Goal: Task Accomplishment & Management: Manage account settings

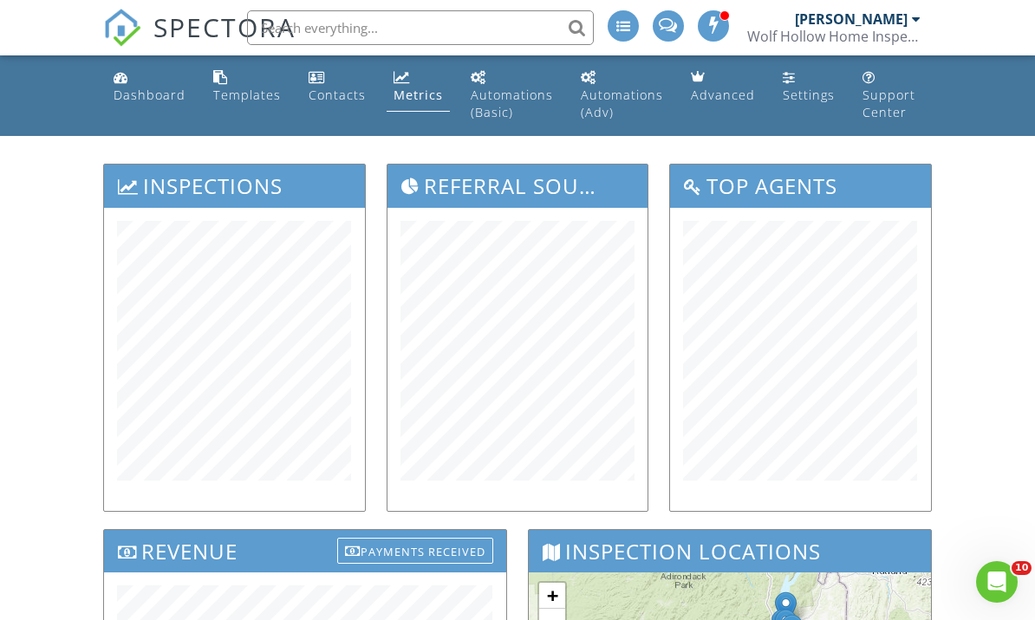
click at [378, 16] on input "text" at bounding box center [420, 27] width 347 height 35
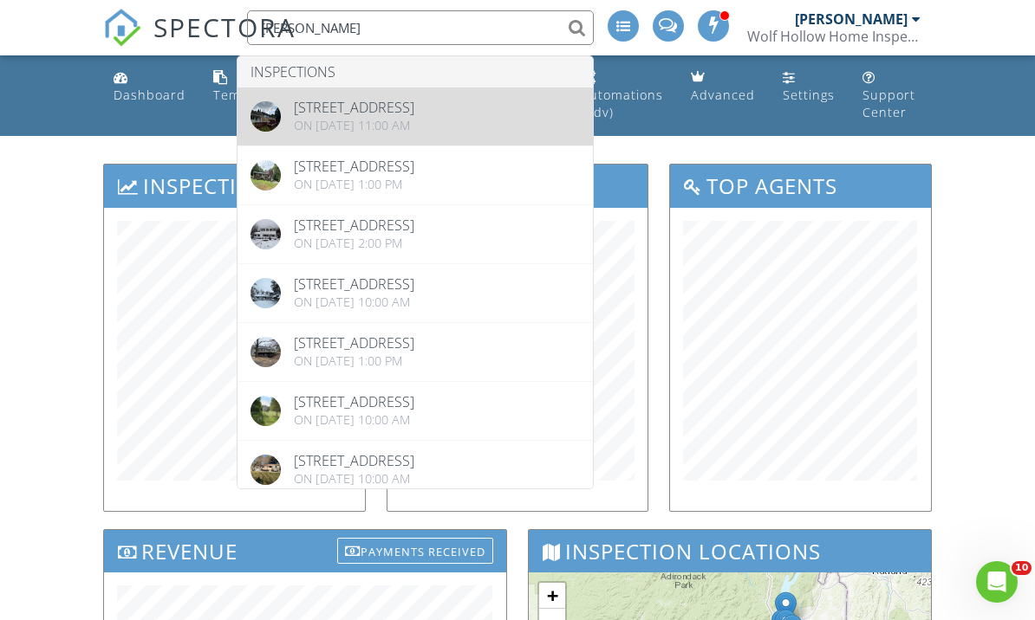
type input "Berning"
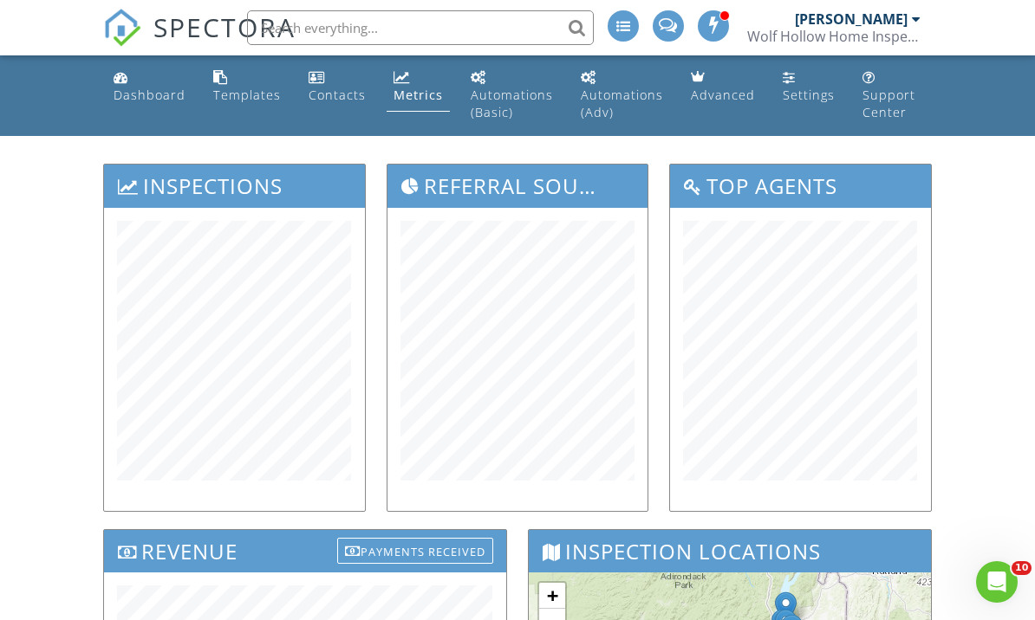
click at [387, 37] on input "text" at bounding box center [420, 27] width 347 height 35
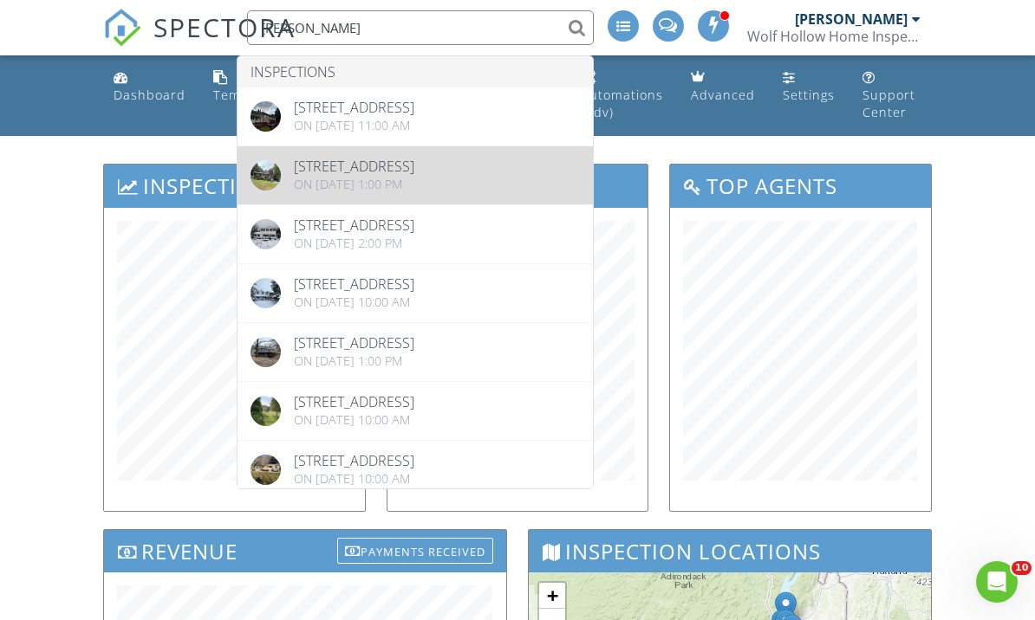
type input "Berning"
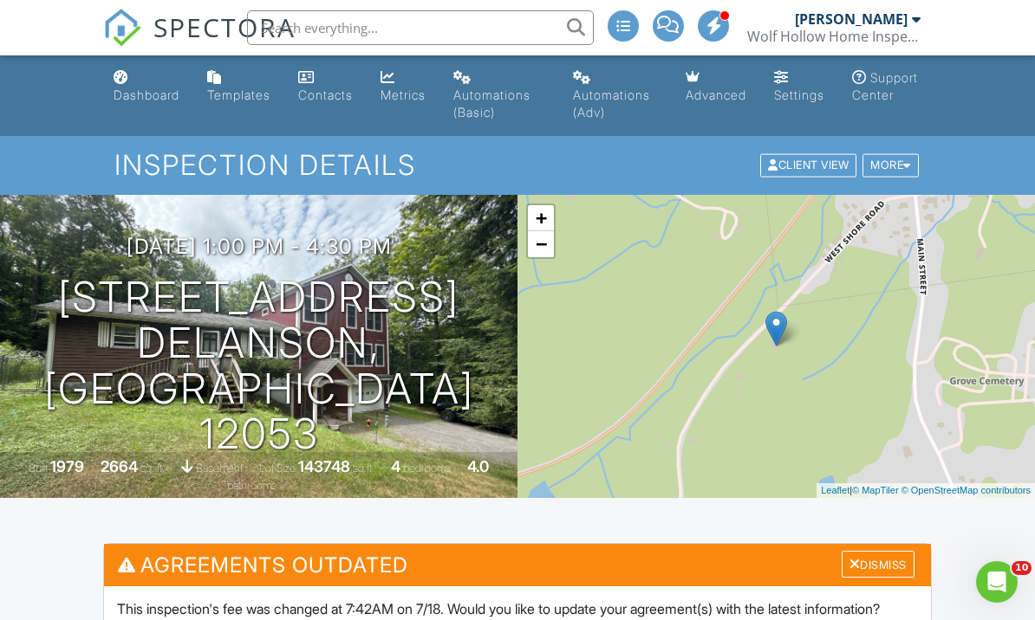
click at [155, 105] on link "Dashboard" at bounding box center [147, 86] width 80 height 49
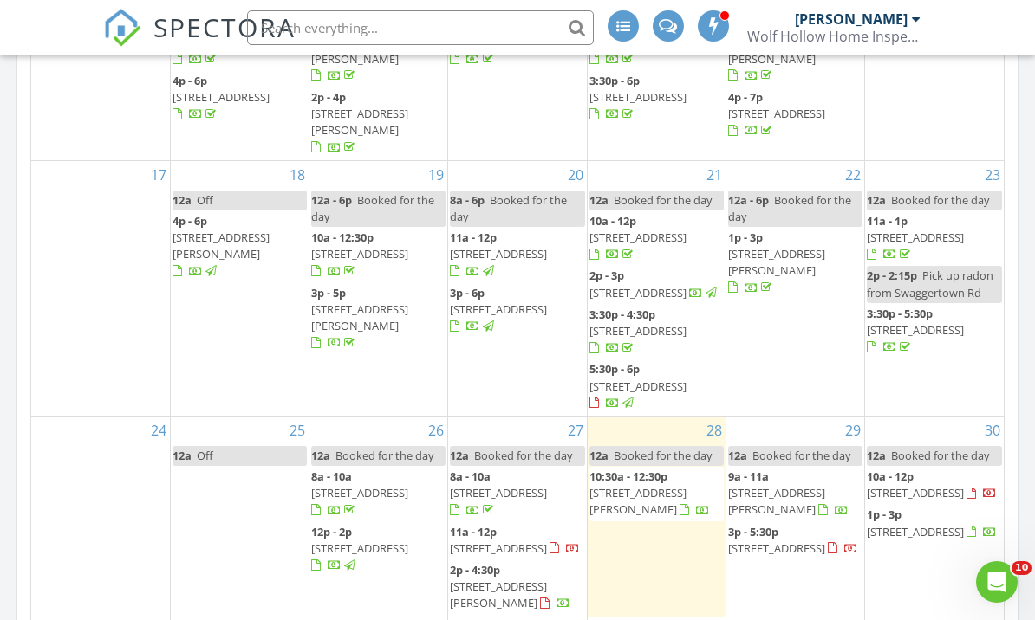
scroll to position [494, 0]
click at [510, 542] on span "37 Gadsen Ct, Albany 12205" at bounding box center [498, 550] width 97 height 16
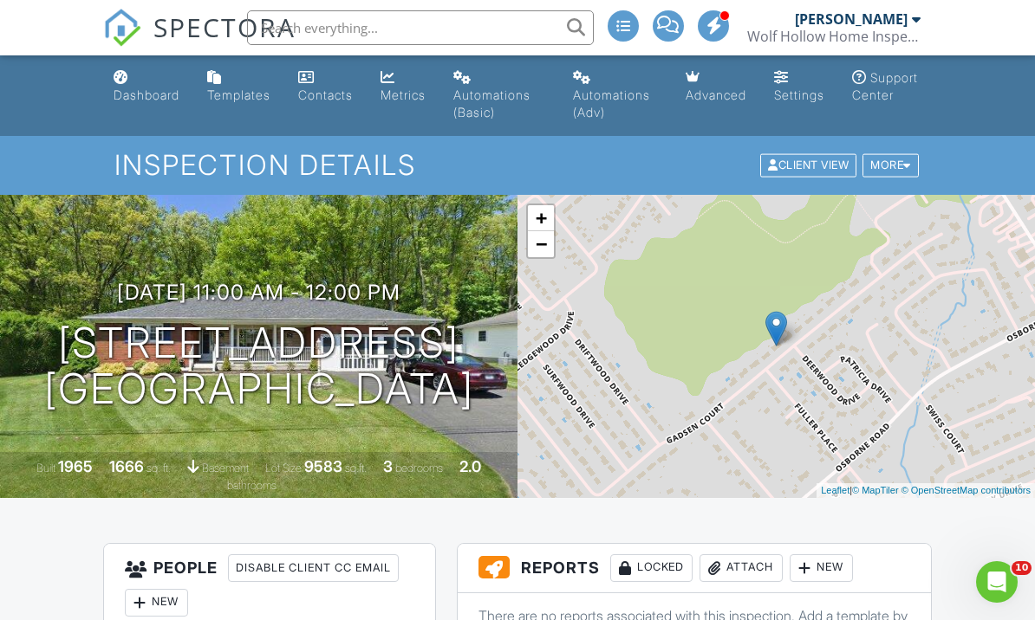
click at [149, 96] on div "Dashboard" at bounding box center [147, 95] width 66 height 15
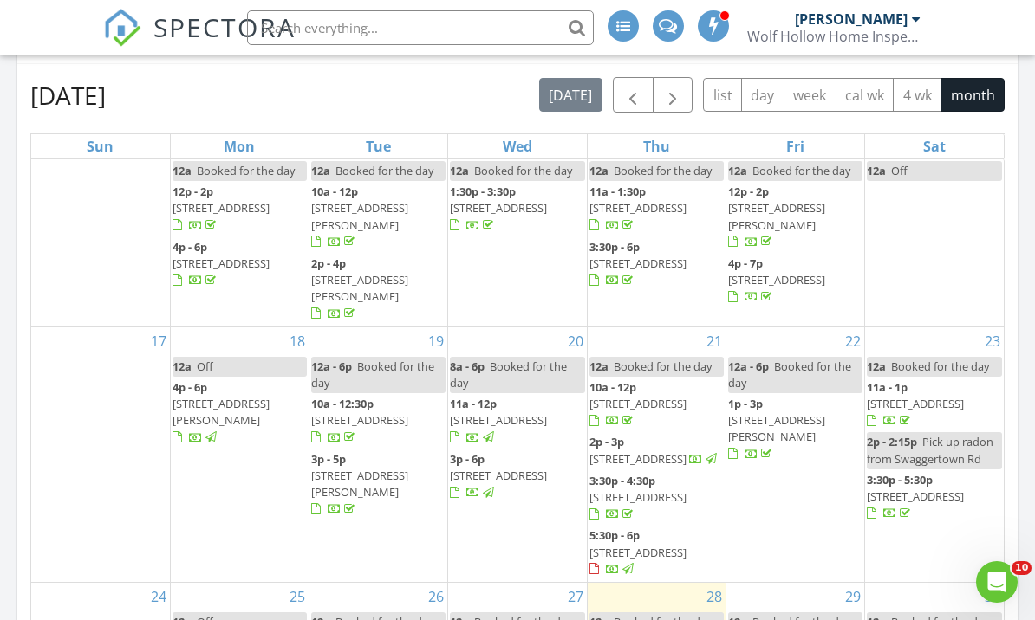
scroll to position [1011, 0]
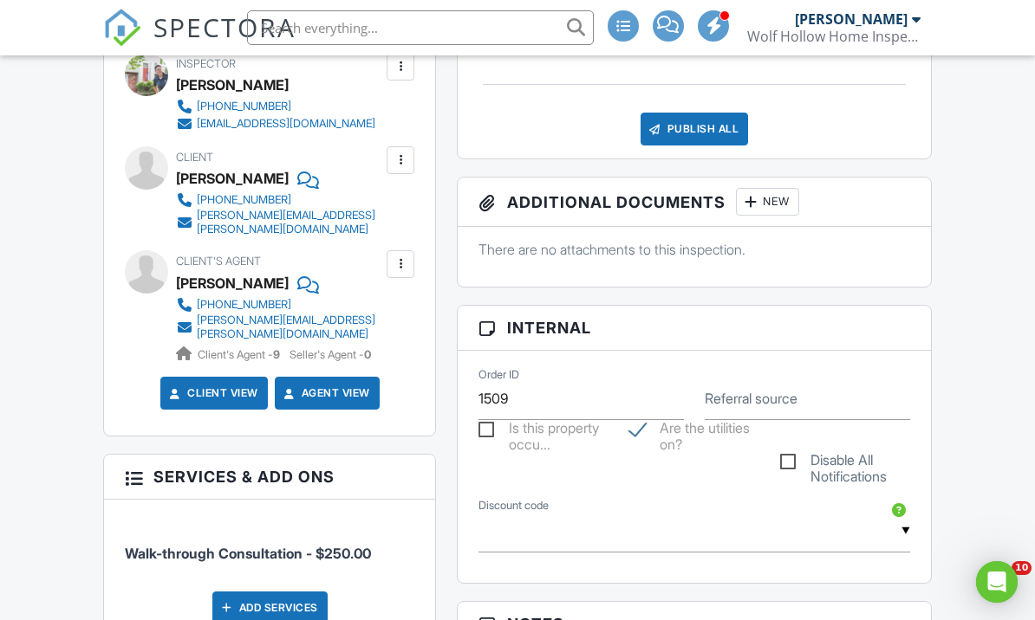
click at [401, 169] on div at bounding box center [400, 160] width 17 height 17
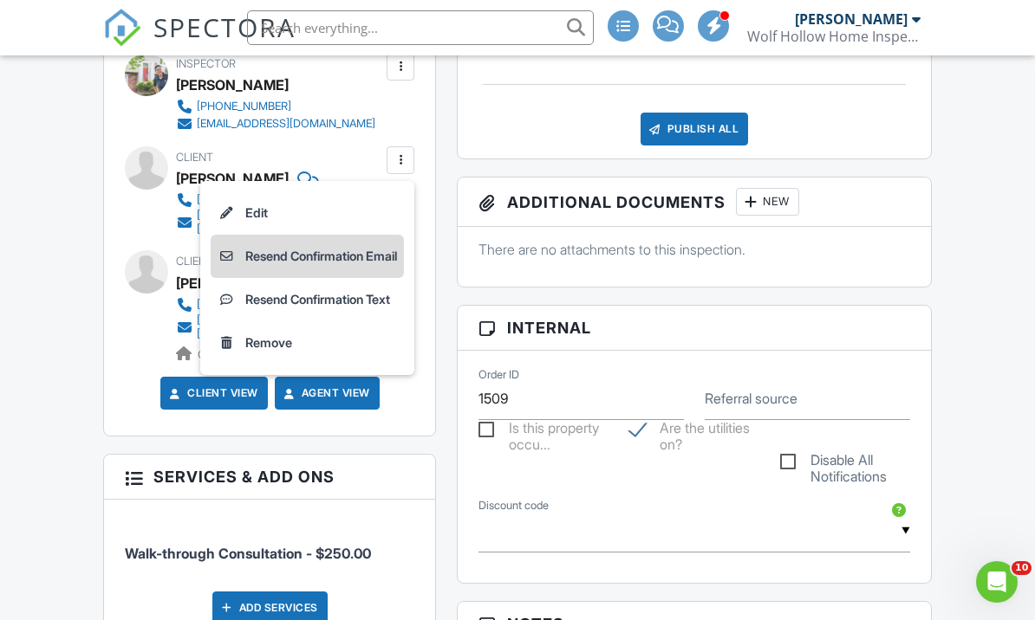
click at [358, 268] on li "Resend Confirmation Email" at bounding box center [307, 256] width 193 height 43
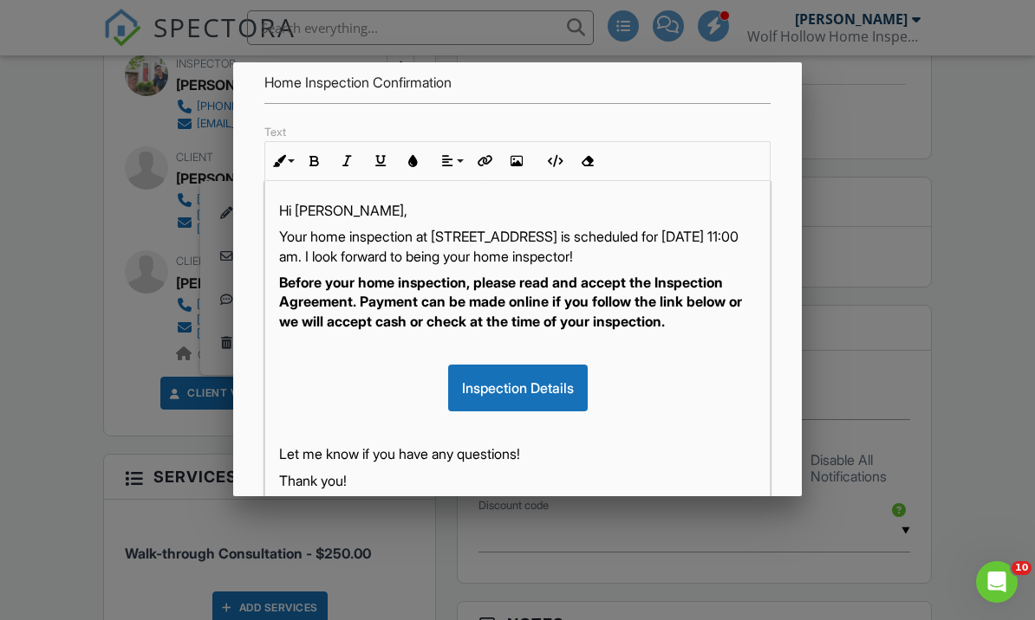
scroll to position [1, 0]
click at [354, 244] on p "Your home inspection at [STREET_ADDRESS] is scheduled for [DATE] 11:00 am. I lo…" at bounding box center [517, 246] width 477 height 39
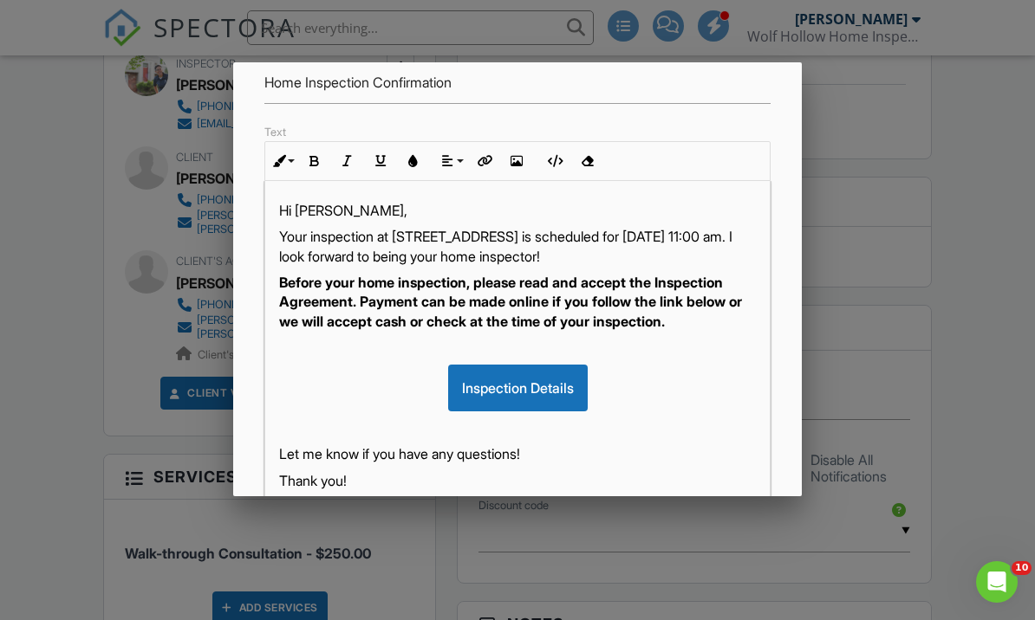
click at [406, 280] on strong "Before your home inspection, please read and accept the Inspection Agreement. P…" at bounding box center [510, 302] width 463 height 56
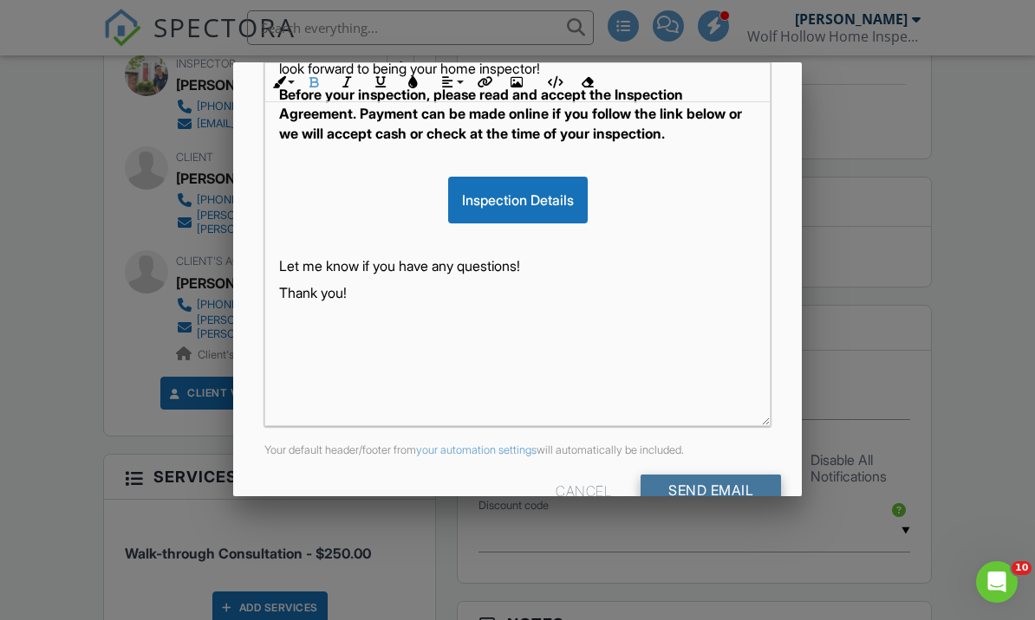
scroll to position [374, 0]
click at [727, 495] on input "Send Email" at bounding box center [710, 490] width 140 height 31
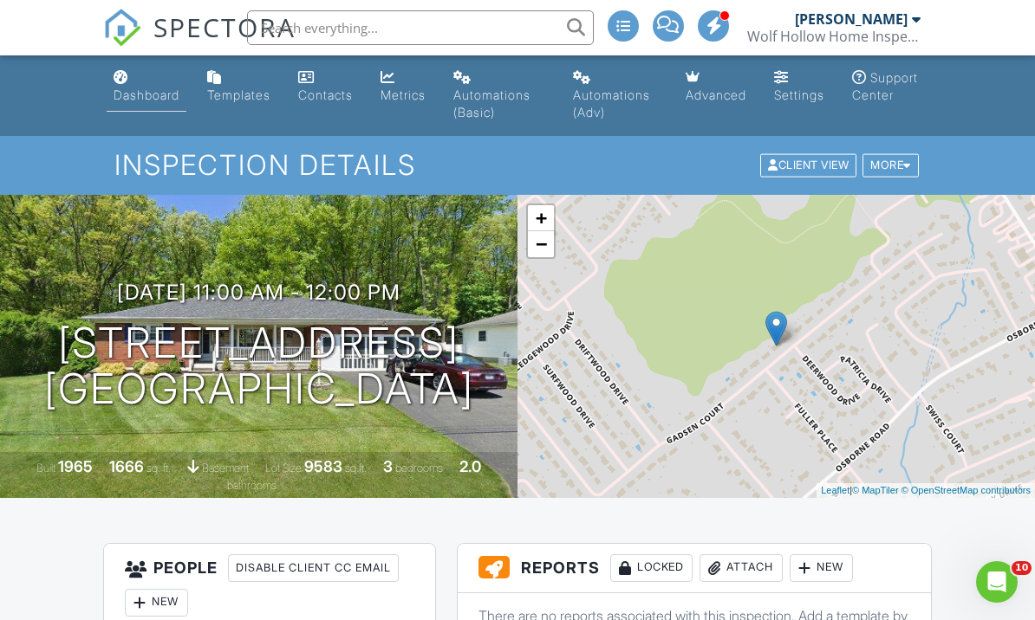
click at [151, 94] on div "Dashboard" at bounding box center [147, 95] width 66 height 15
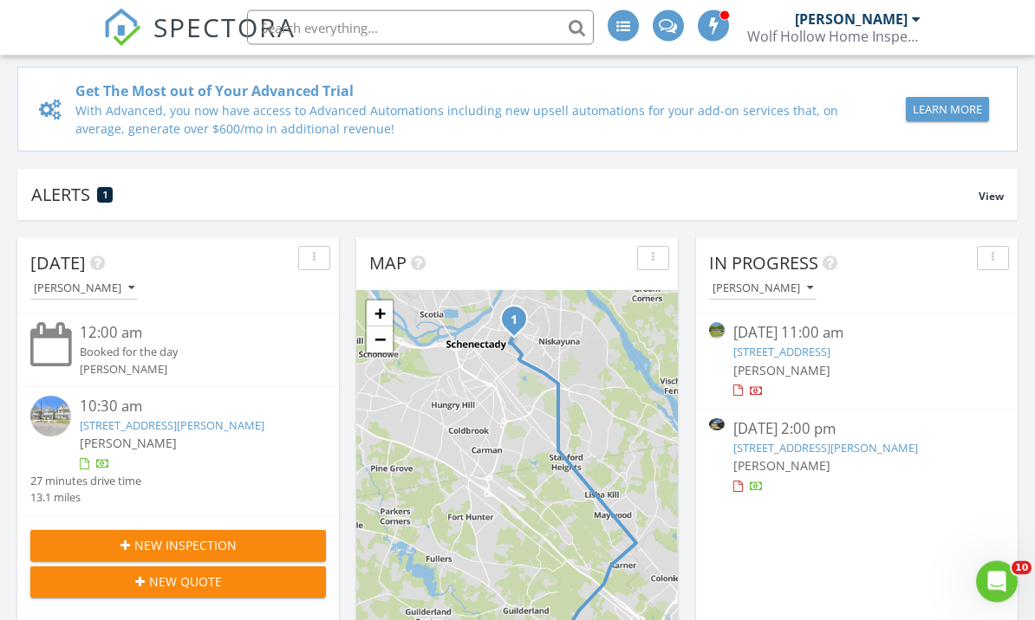
scroll to position [140, 0]
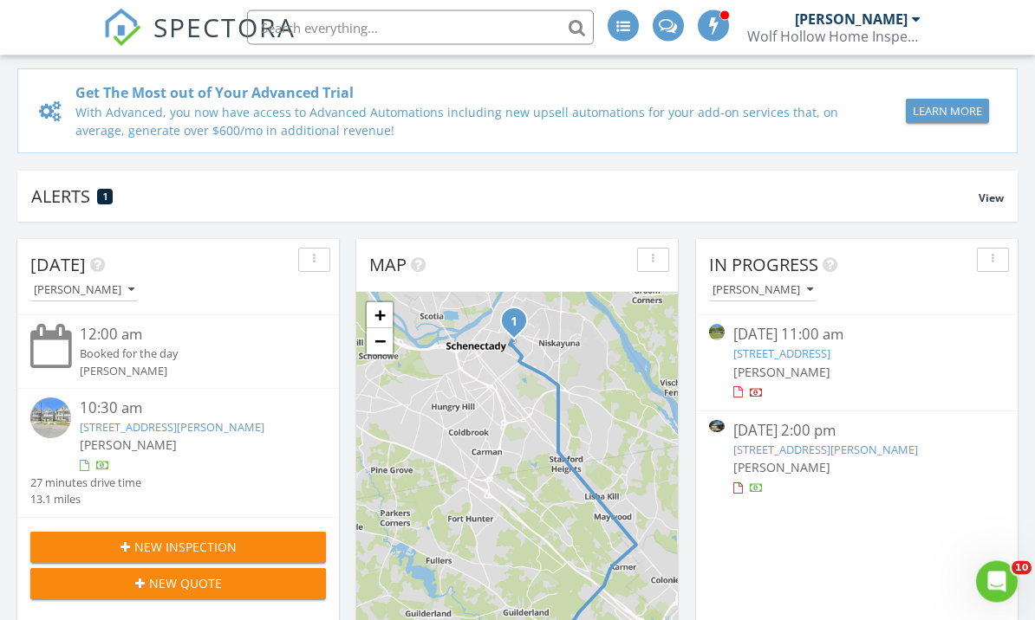
click at [771, 354] on link "[STREET_ADDRESS]" at bounding box center [781, 355] width 97 height 16
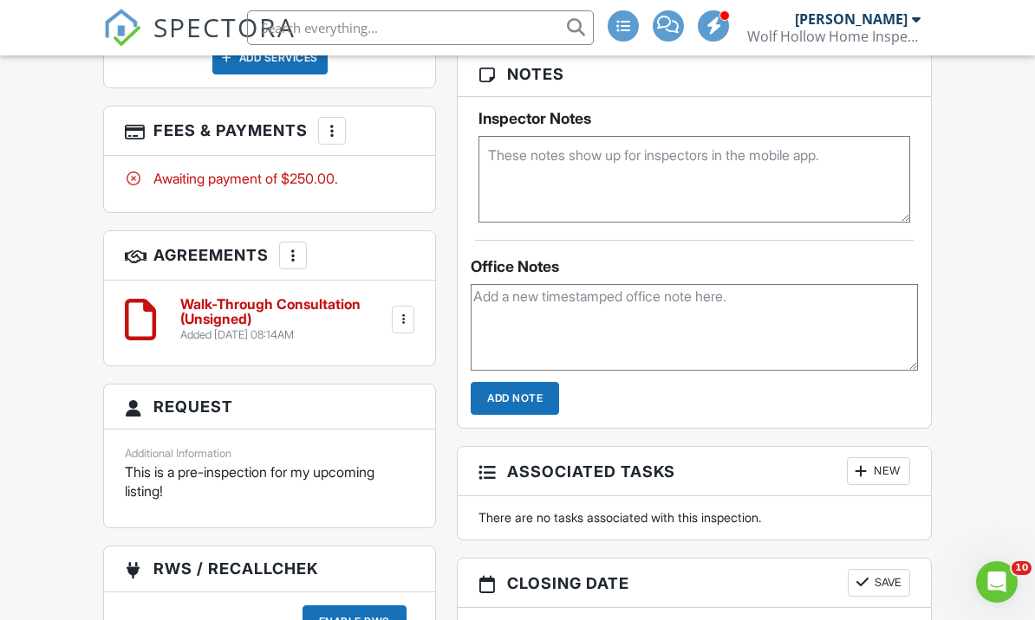
scroll to position [1122, 0]
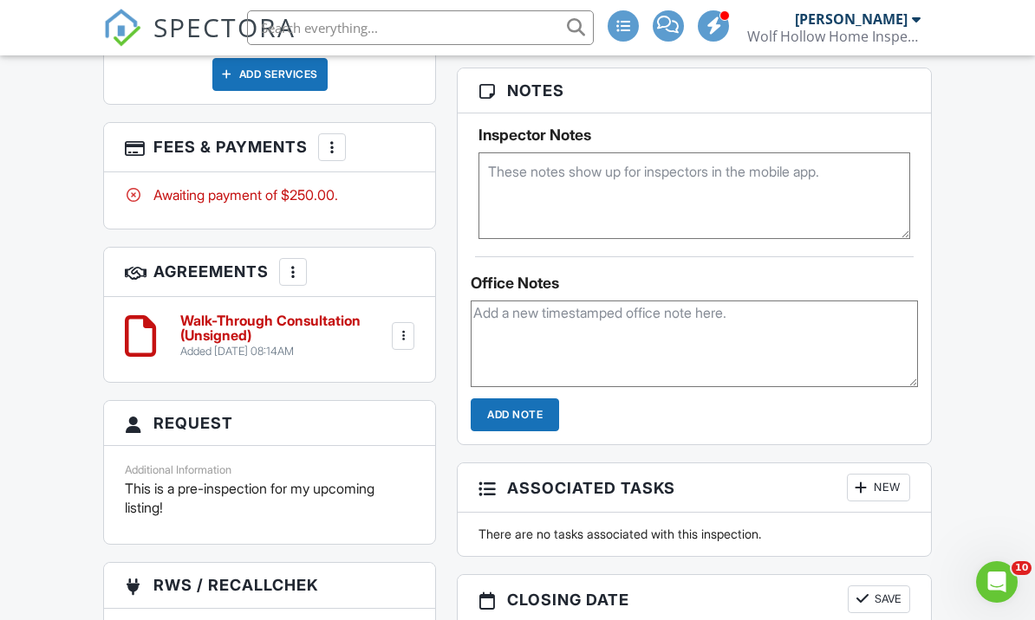
click at [335, 139] on div at bounding box center [331, 147] width 17 height 17
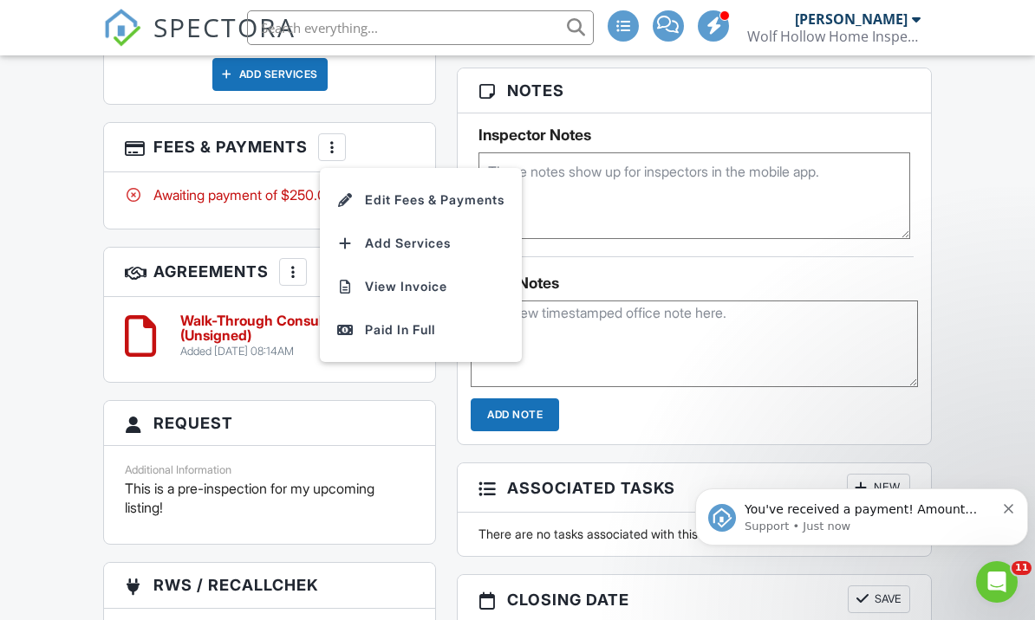
click at [1007, 514] on icon "Dismiss notification" at bounding box center [1008, 509] width 10 height 10
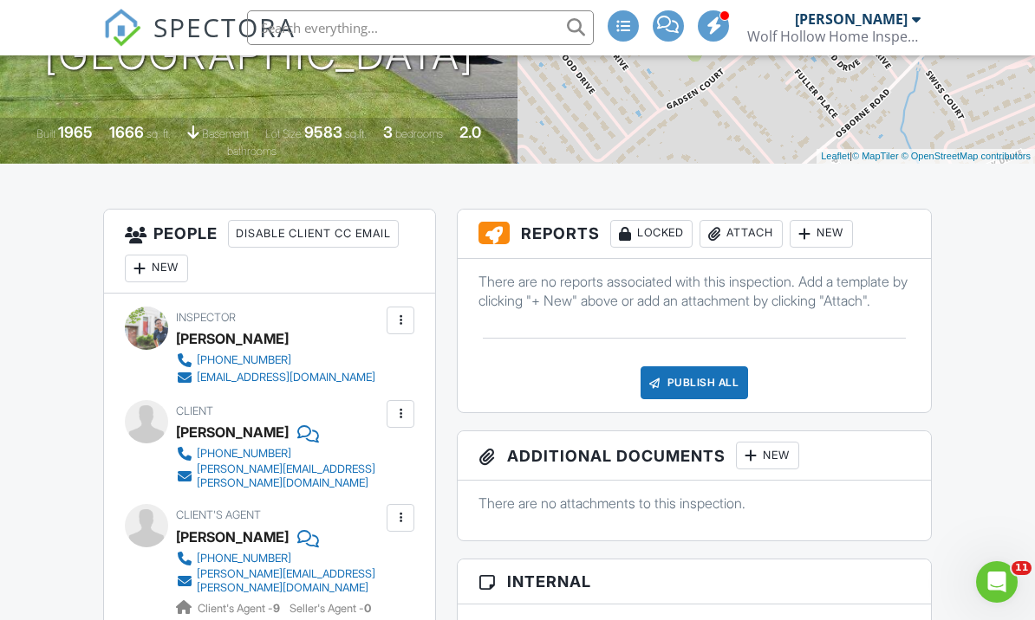
scroll to position [0, 0]
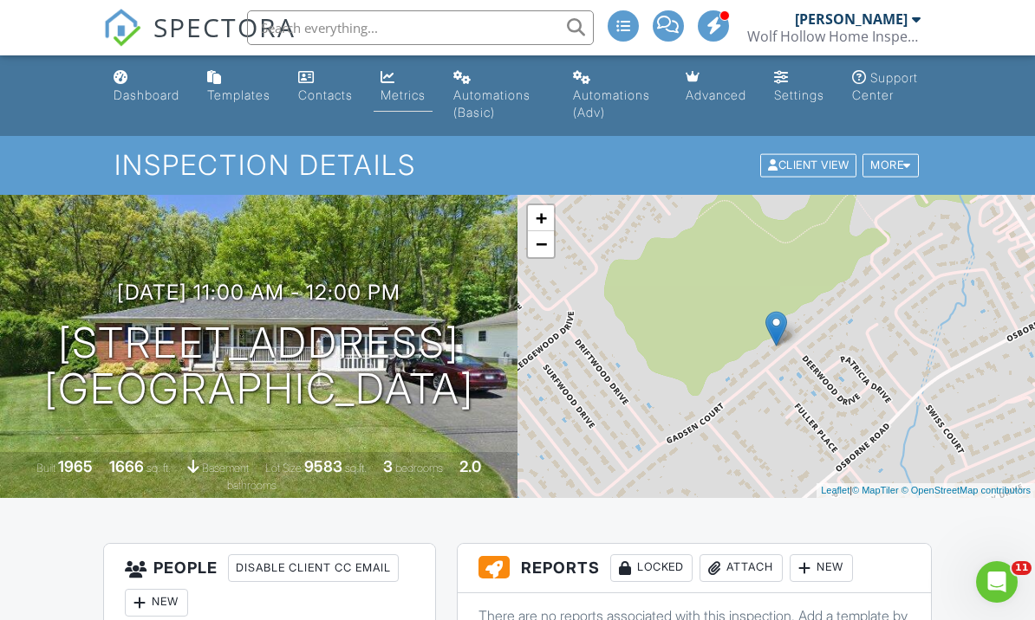
click at [409, 84] on link "Metrics" at bounding box center [402, 86] width 59 height 49
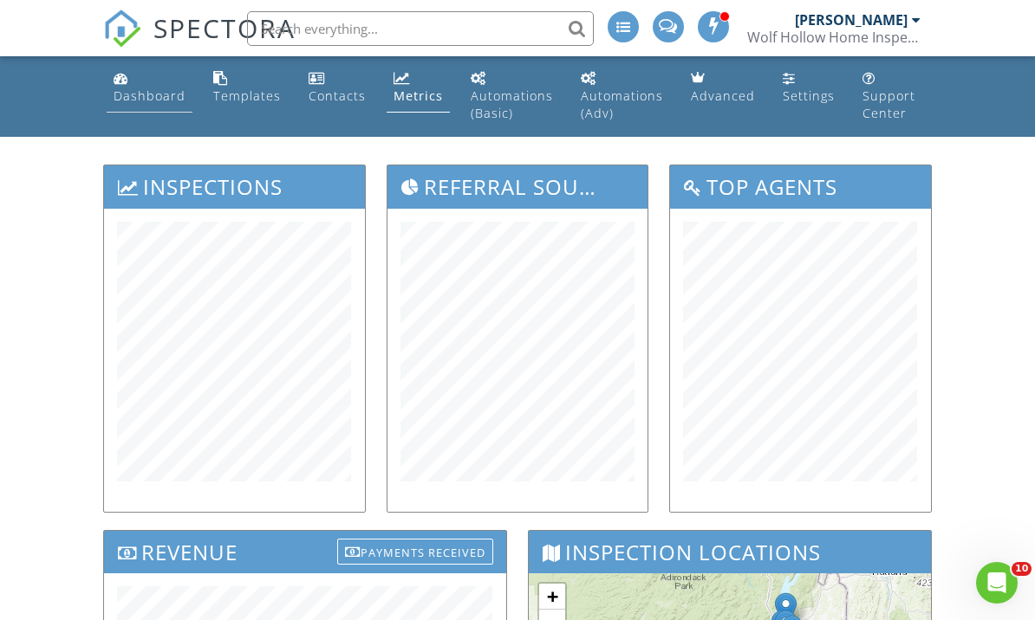
click at [146, 98] on div "Dashboard" at bounding box center [150, 95] width 72 height 16
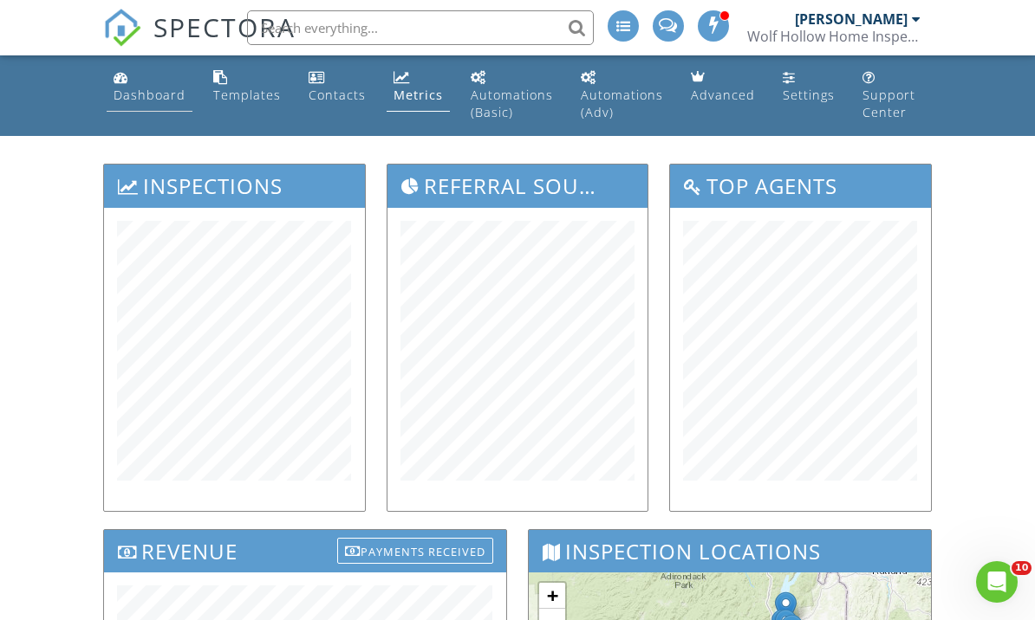
click at [172, 97] on div "Dashboard" at bounding box center [150, 95] width 72 height 16
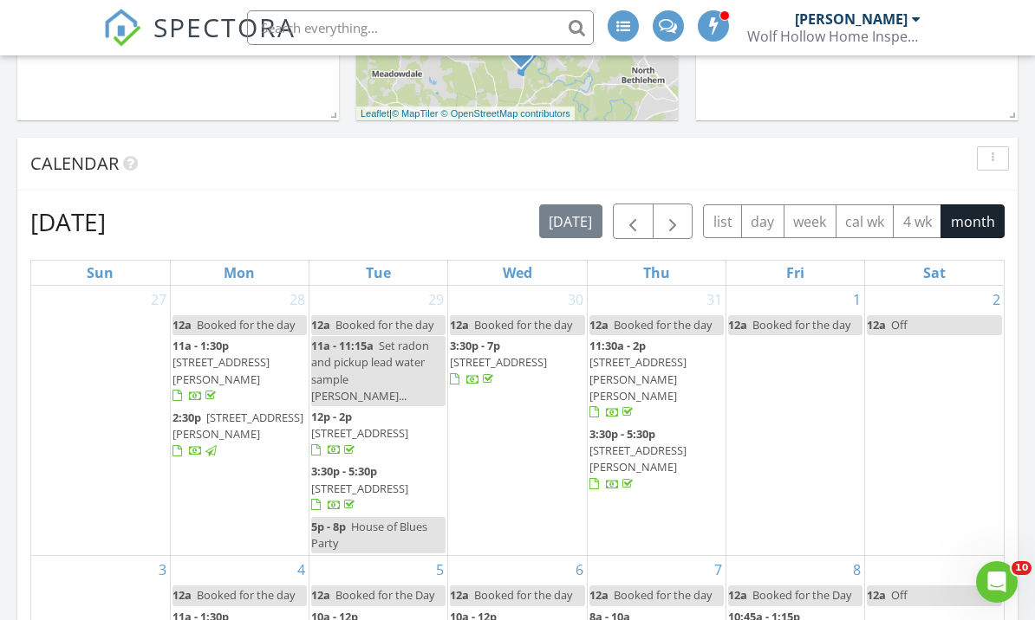
scroll to position [833, 0]
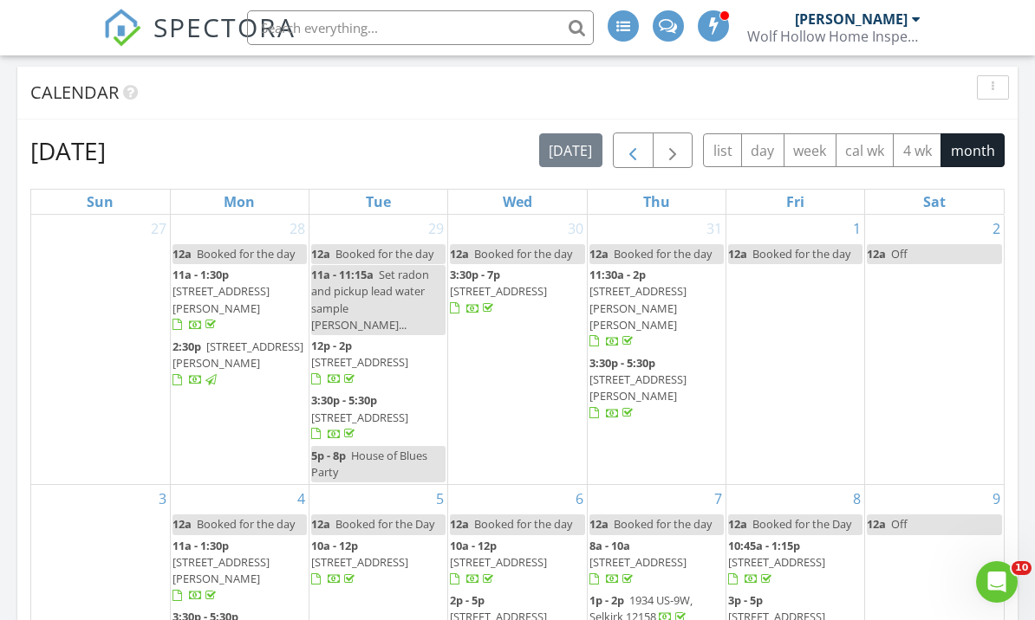
click at [640, 140] on button "button" at bounding box center [633, 151] width 41 height 36
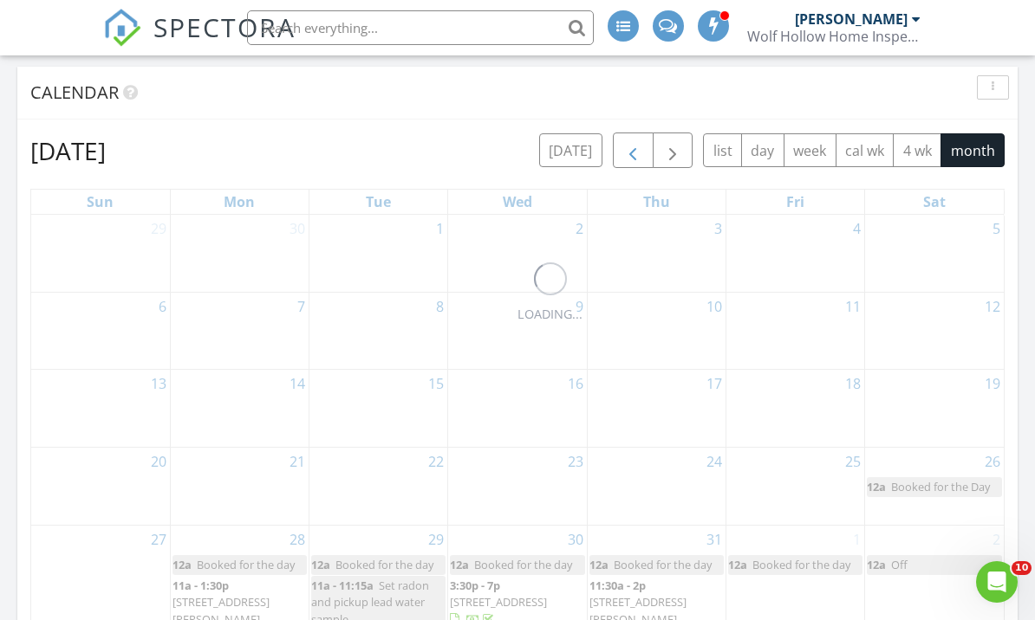
click at [640, 140] on button "button" at bounding box center [633, 151] width 41 height 36
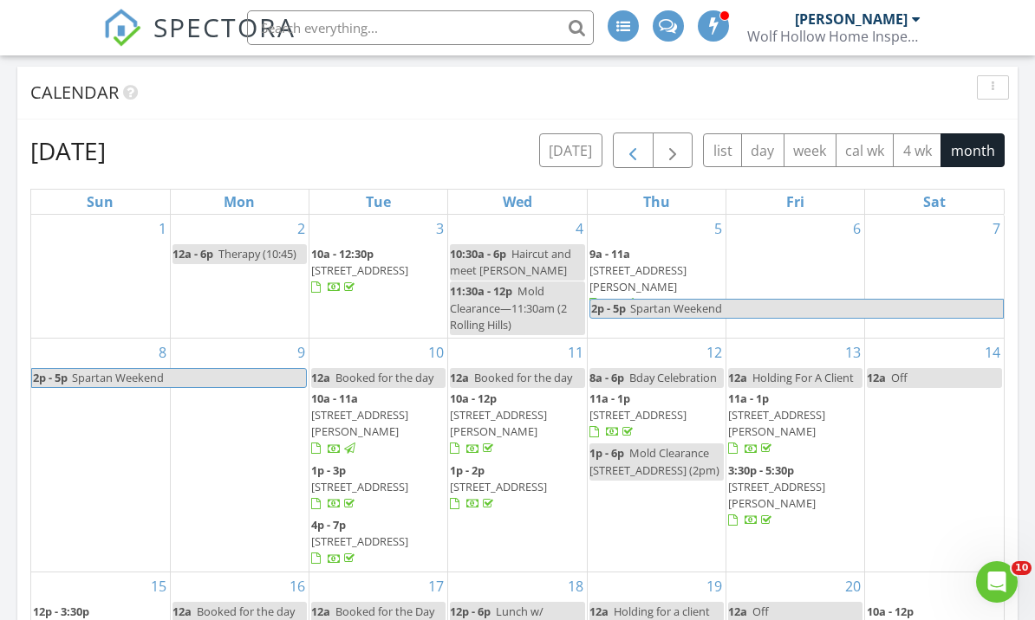
click at [640, 140] on button "button" at bounding box center [633, 151] width 41 height 36
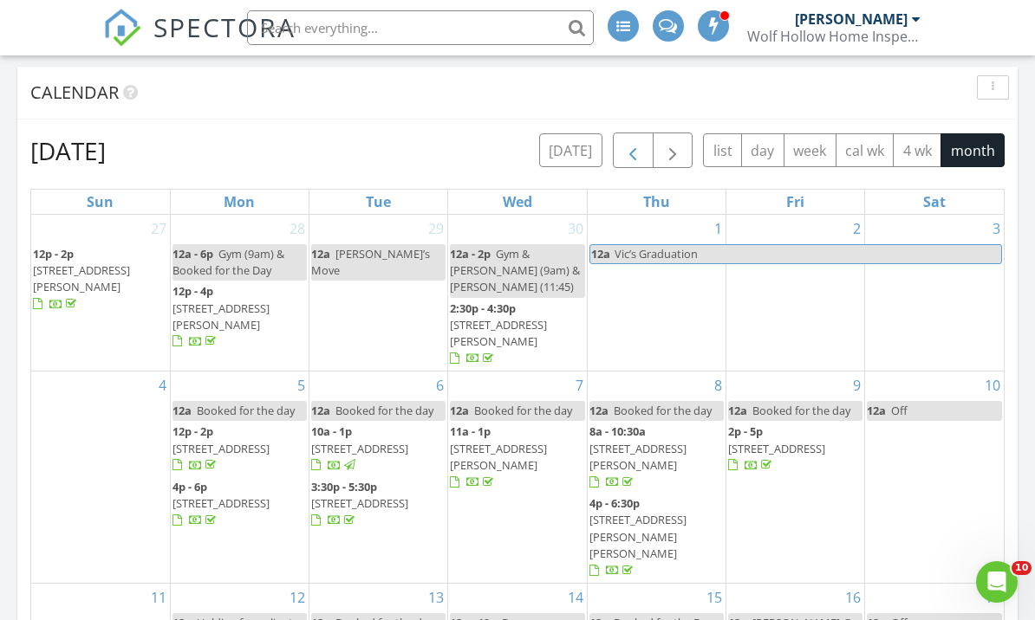
click at [640, 140] on button "button" at bounding box center [633, 151] width 41 height 36
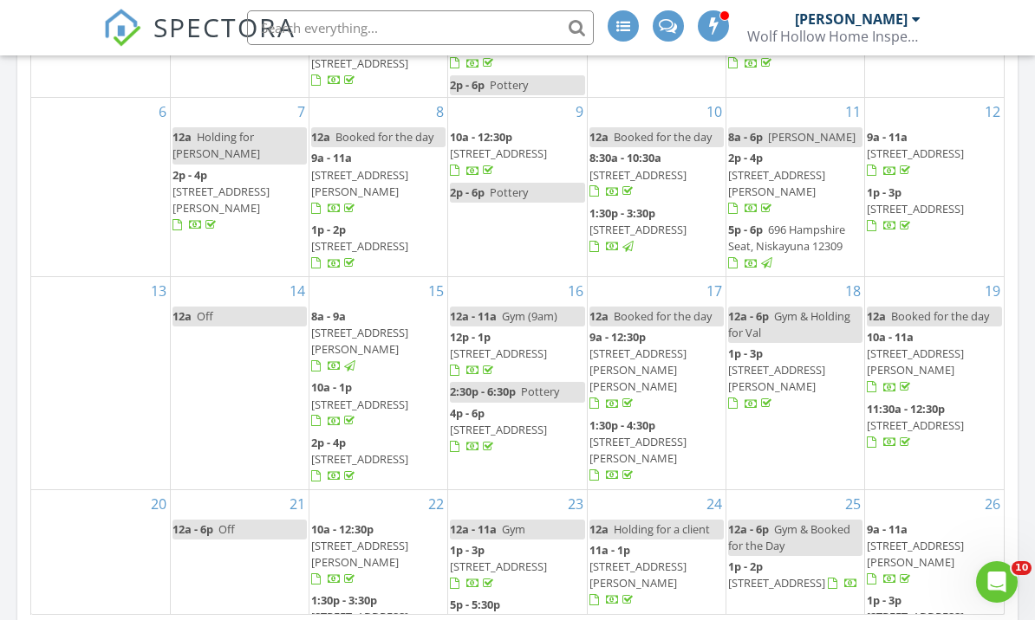
scroll to position [0, 0]
click at [26, 398] on div "April 2025 today list day week cal wk 4 wk month Sun Mon Tue Wed Thu Fri Sat 30…" at bounding box center [517, 235] width 1000 height 788
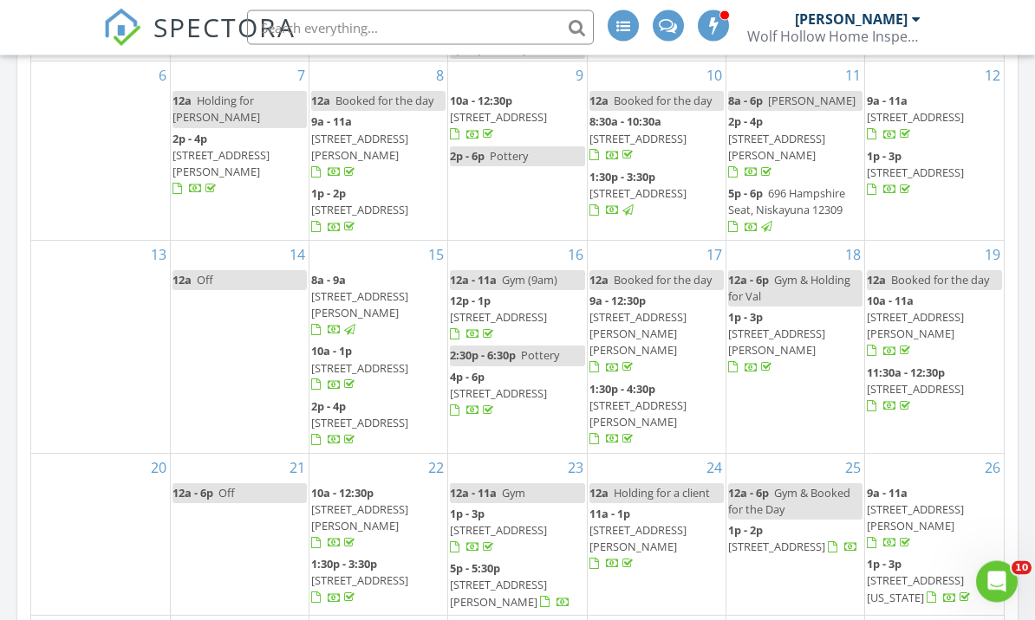
scroll to position [1025, 0]
click at [722, 616] on link "1" at bounding box center [718, 630] width 15 height 28
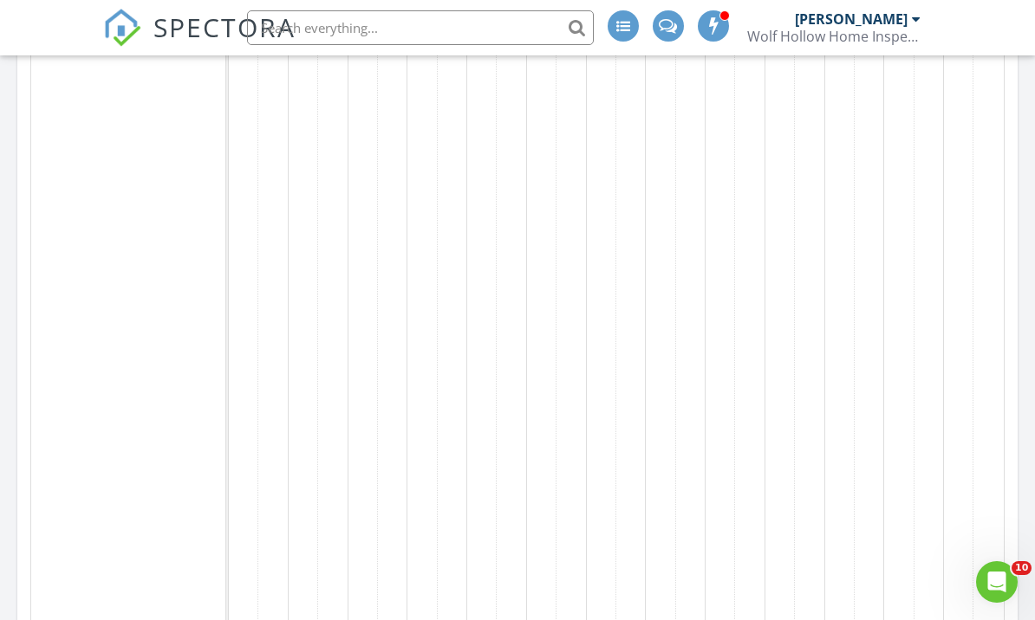
scroll to position [1085, 0]
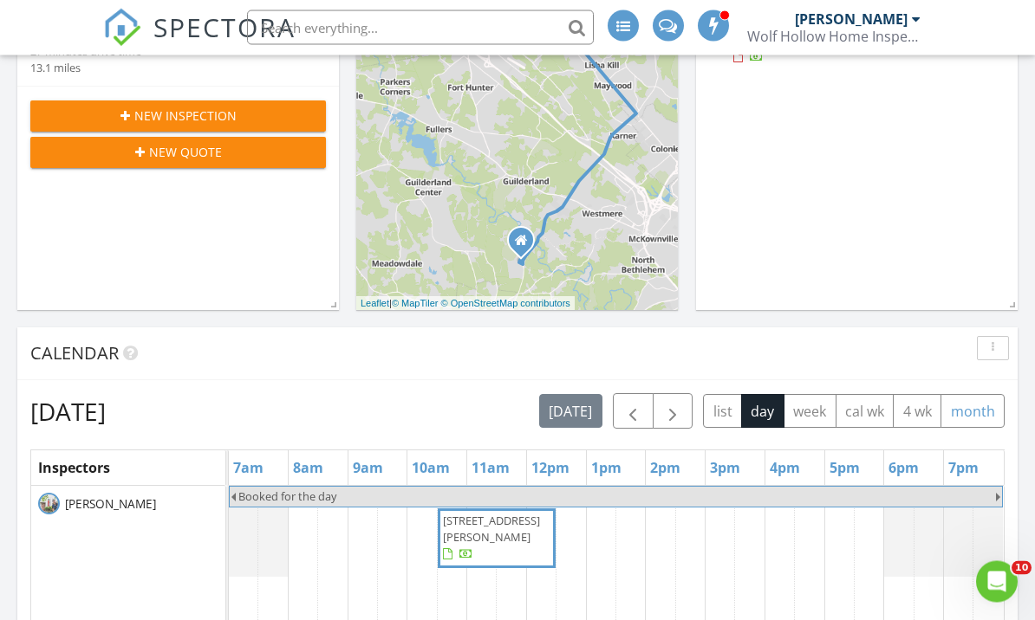
scroll to position [572, 0]
click at [972, 417] on button "month" at bounding box center [972, 411] width 64 height 34
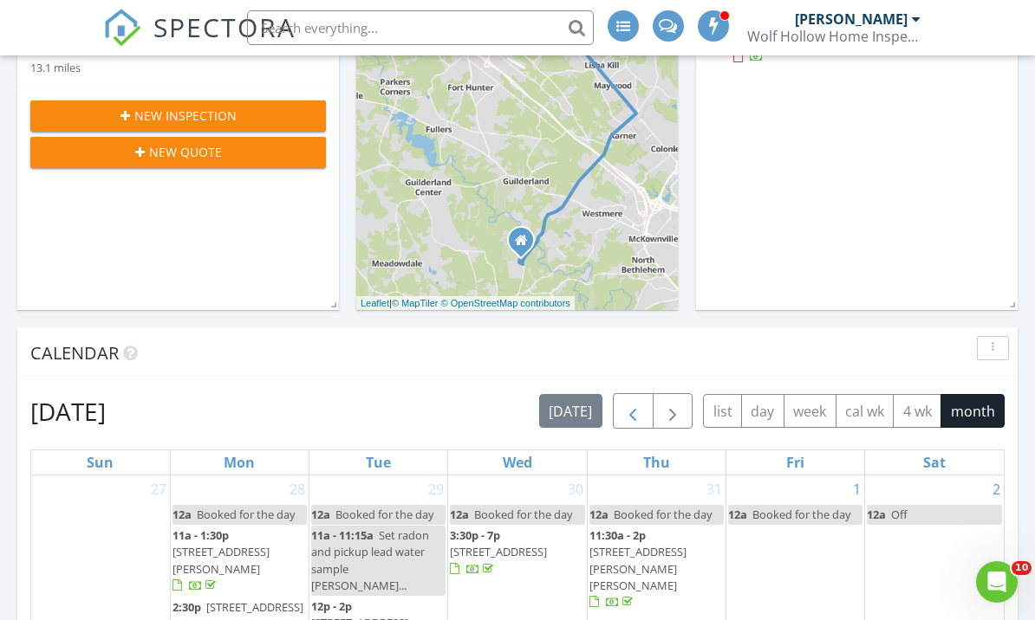
click at [633, 412] on span "button" at bounding box center [632, 412] width 21 height 21
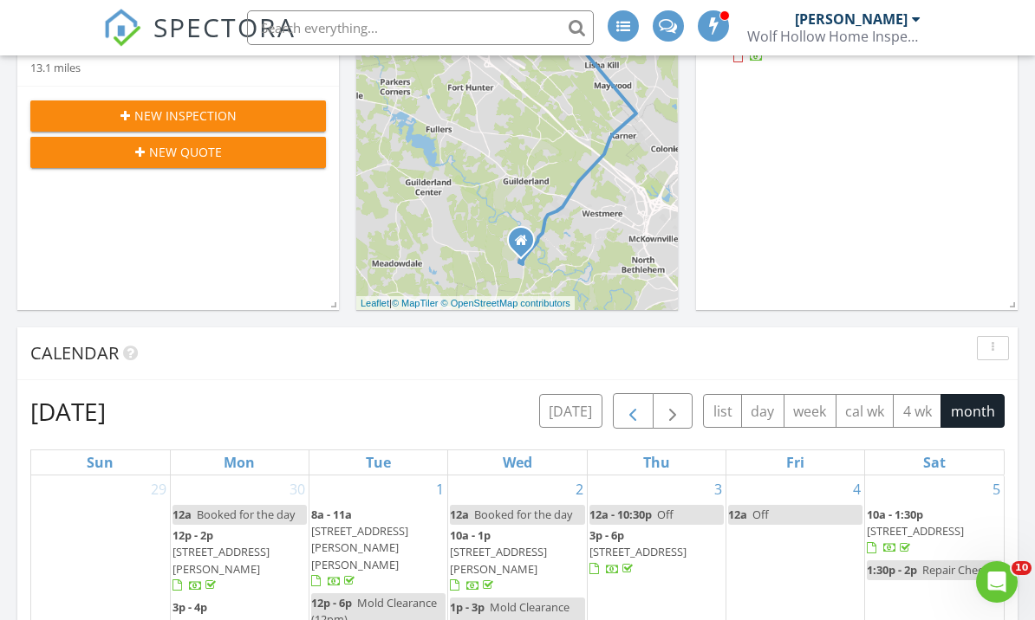
click at [633, 412] on span "button" at bounding box center [632, 412] width 21 height 21
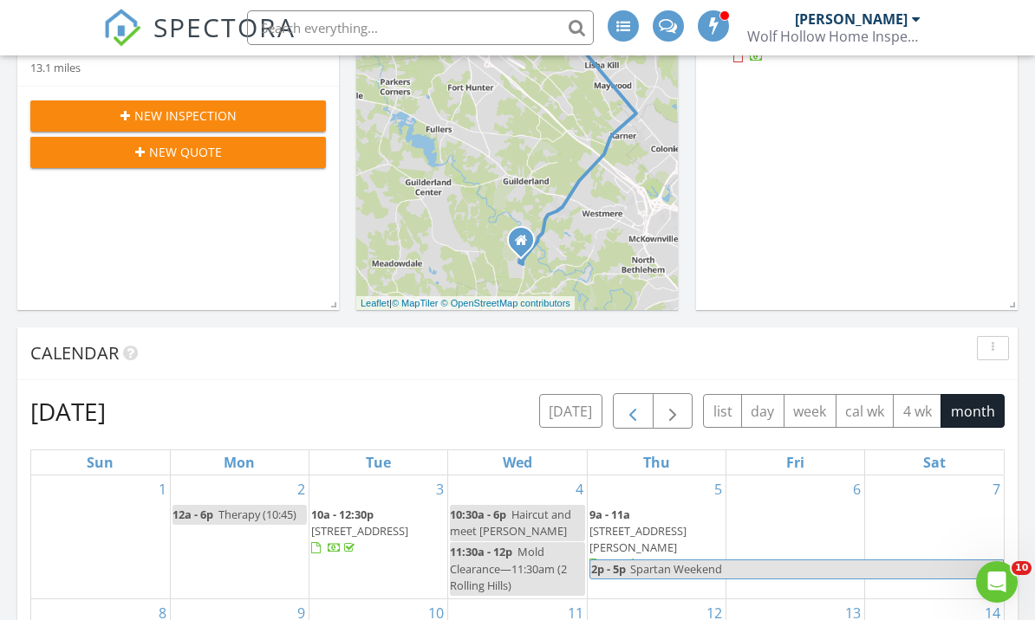
click at [633, 412] on span "button" at bounding box center [632, 412] width 21 height 21
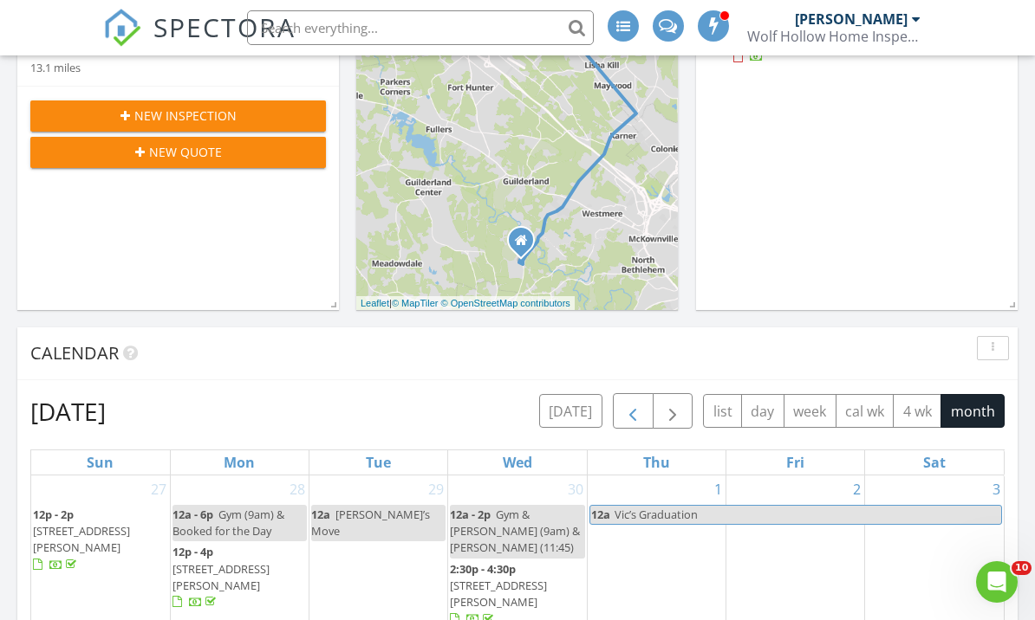
click at [633, 412] on span "button" at bounding box center [632, 412] width 21 height 21
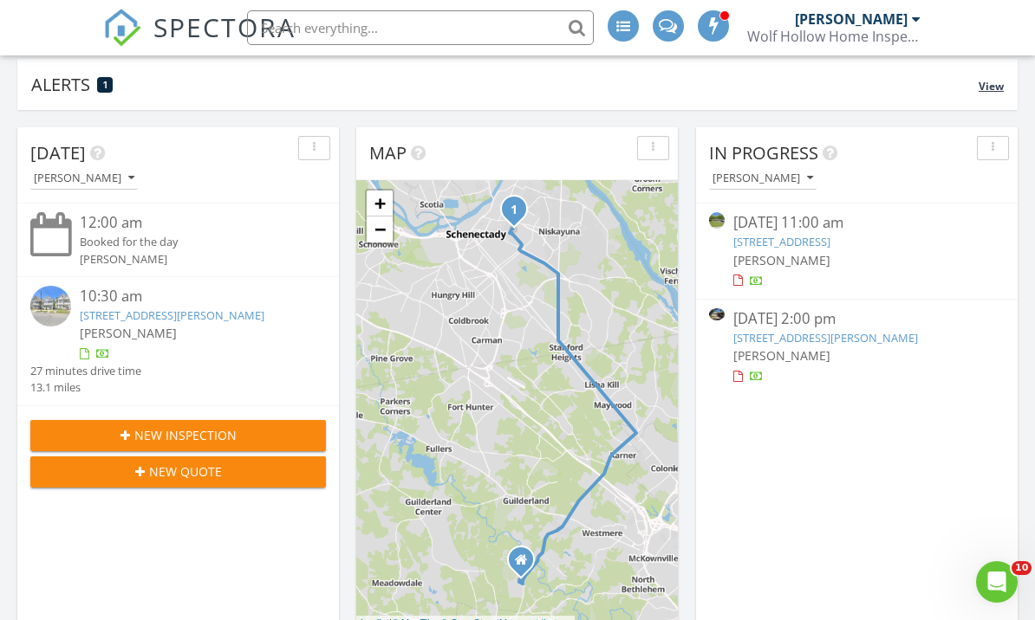
scroll to position [246, 0]
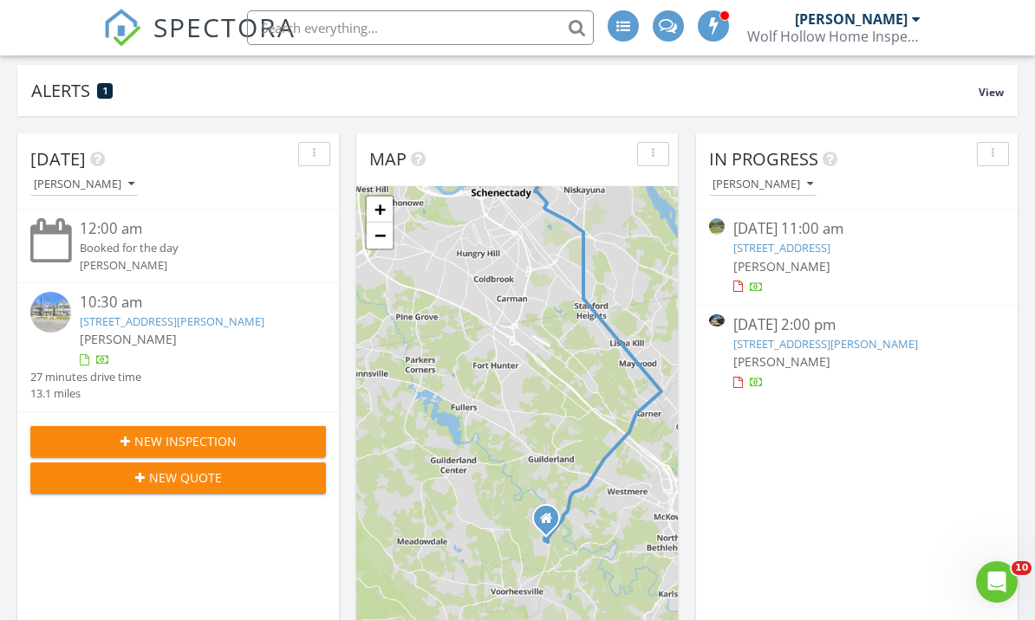
click at [770, 341] on link "[STREET_ADDRESS][PERSON_NAME]" at bounding box center [825, 344] width 185 height 16
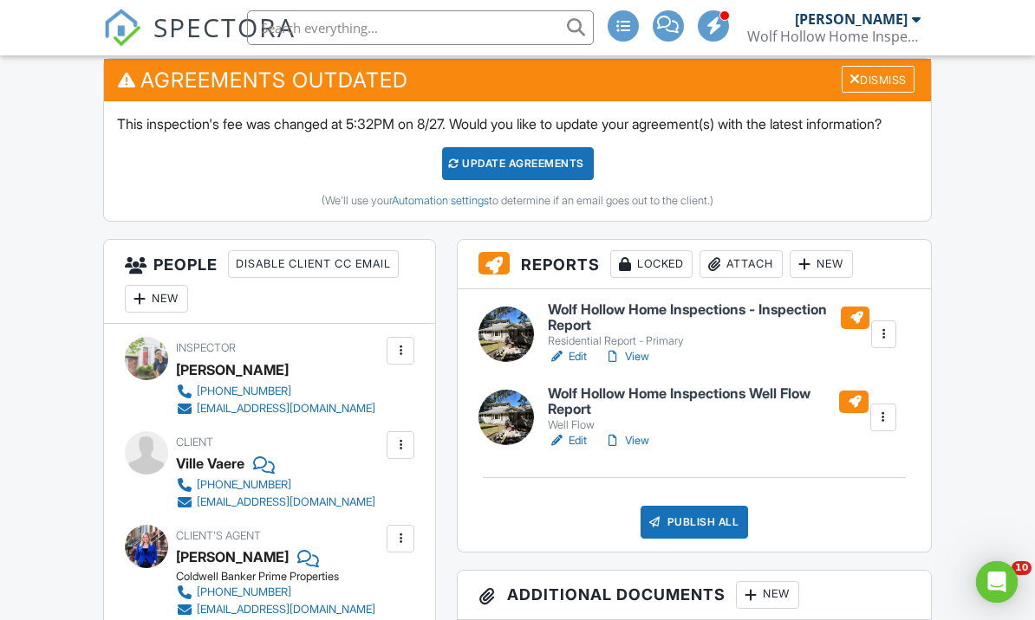
click at [643, 366] on link "View" at bounding box center [626, 356] width 45 height 17
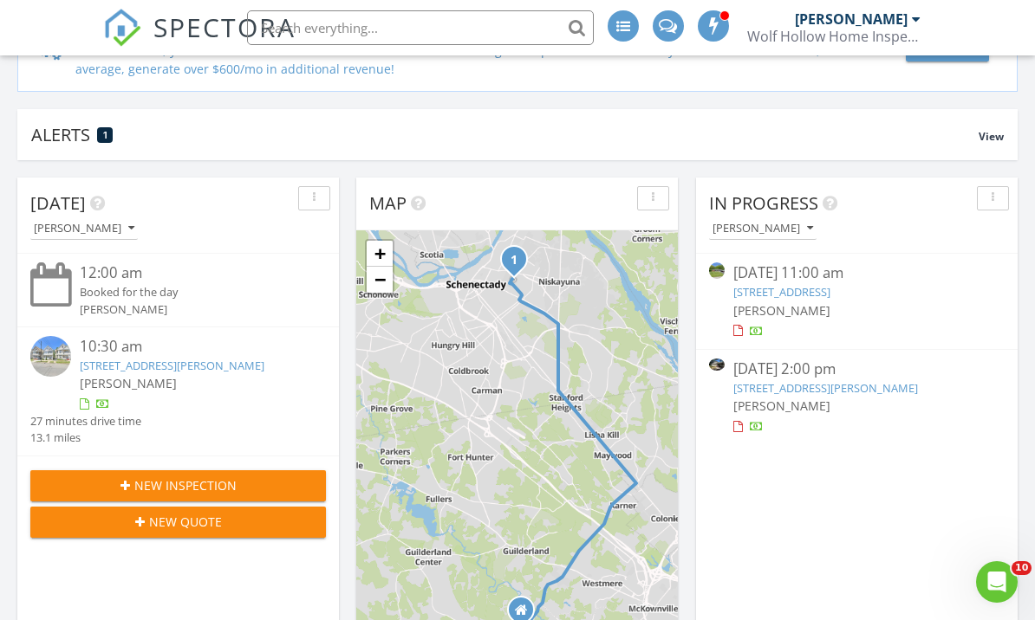
click at [767, 384] on link "[STREET_ADDRESS][PERSON_NAME]" at bounding box center [825, 388] width 185 height 16
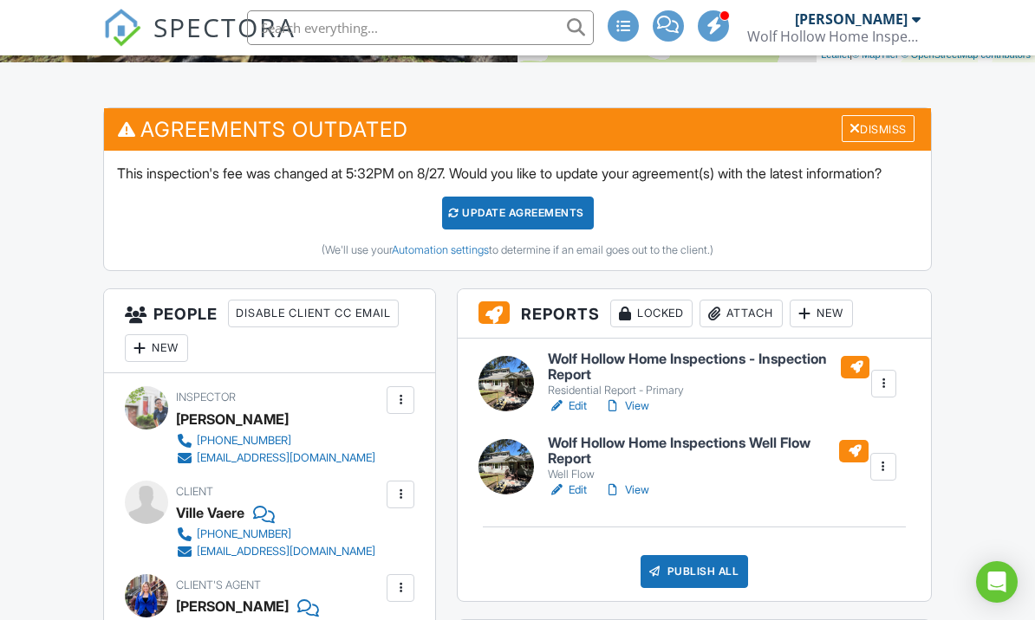
click at [582, 415] on link "Edit" at bounding box center [567, 406] width 39 height 17
